Goal: Transaction & Acquisition: Purchase product/service

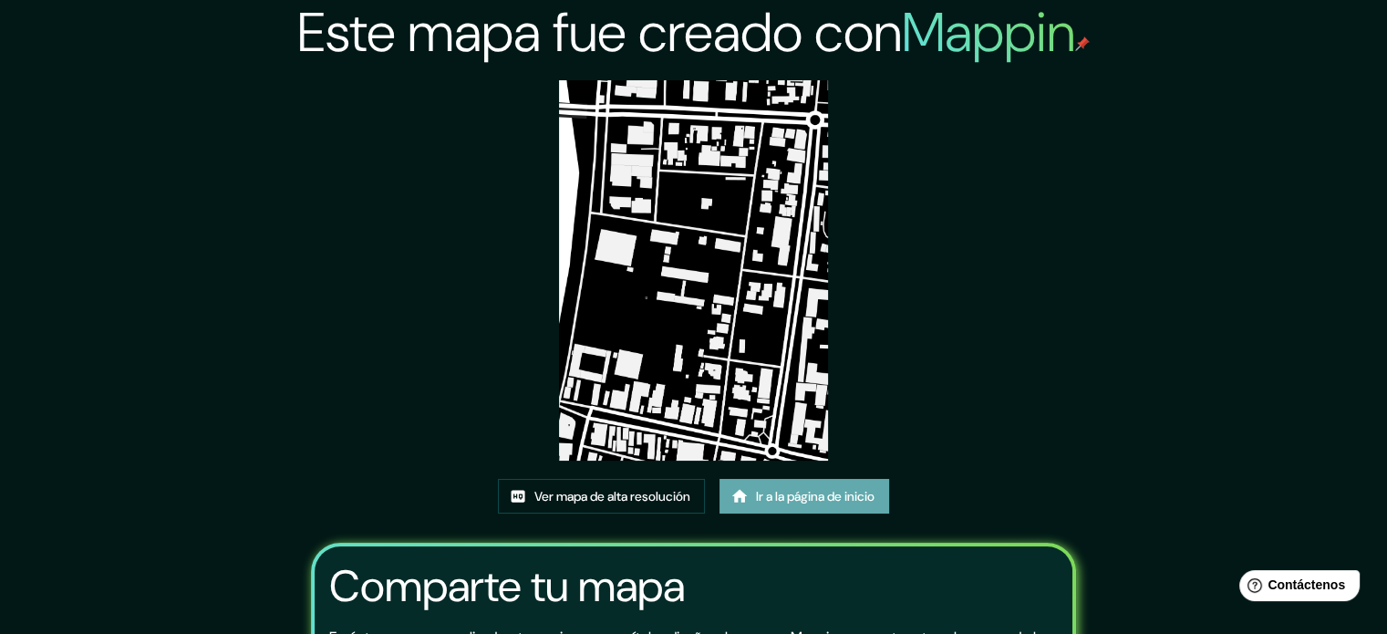
click at [770, 495] on font "Ir a la página de inicio" at bounding box center [815, 496] width 119 height 16
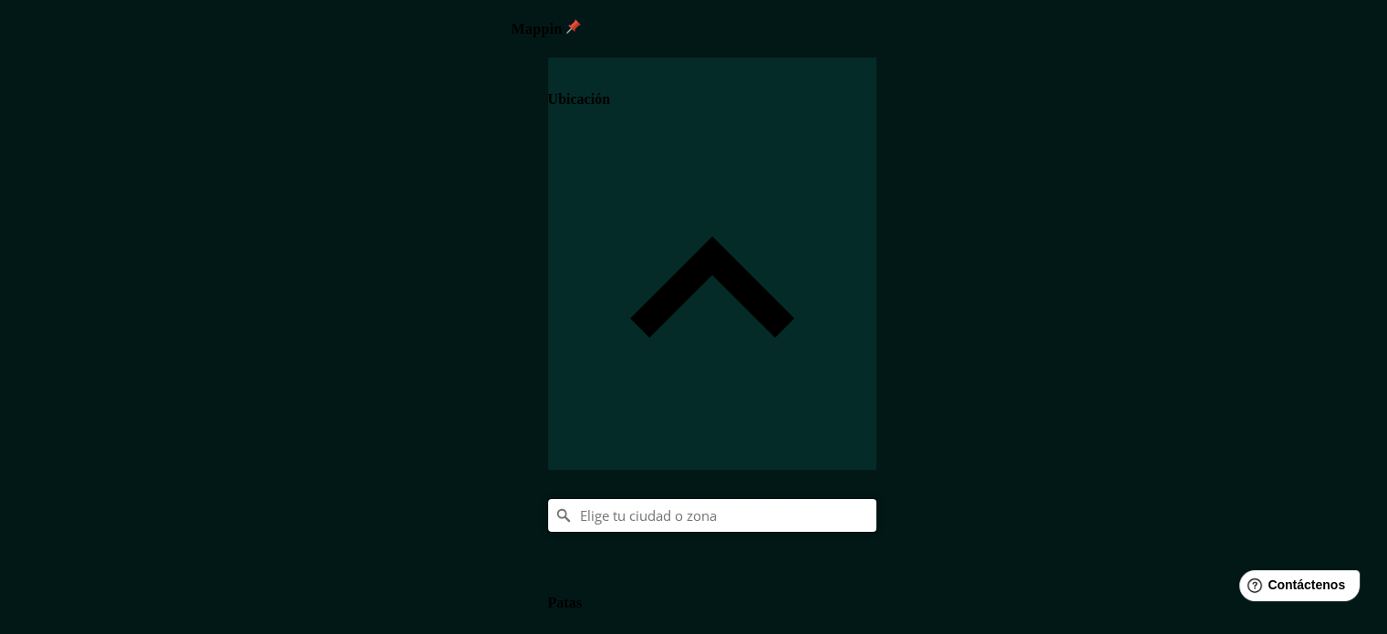
click at [876, 499] on input "Elige tu ciudad o zona" at bounding box center [712, 515] width 328 height 33
type input "Piura, [GEOGRAPHIC_DATA], [GEOGRAPHIC_DATA]"
